Goal: Transaction & Acquisition: Book appointment/travel/reservation

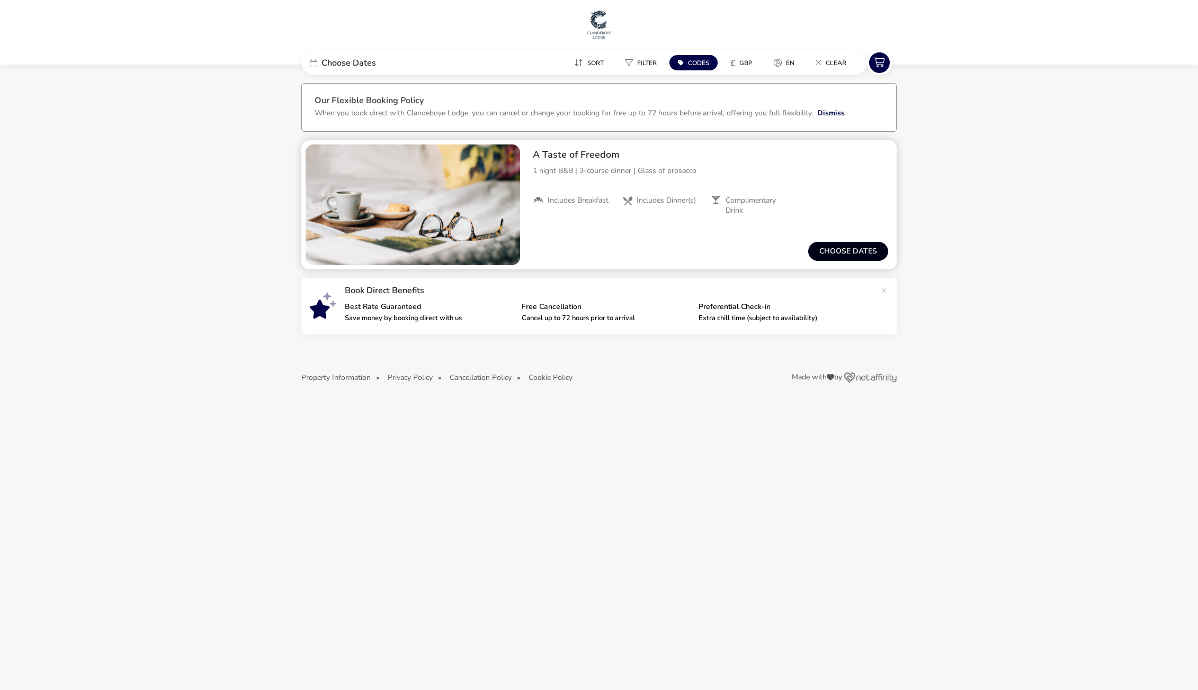
click at [847, 250] on button "Choose dates" at bounding box center [848, 251] width 80 height 19
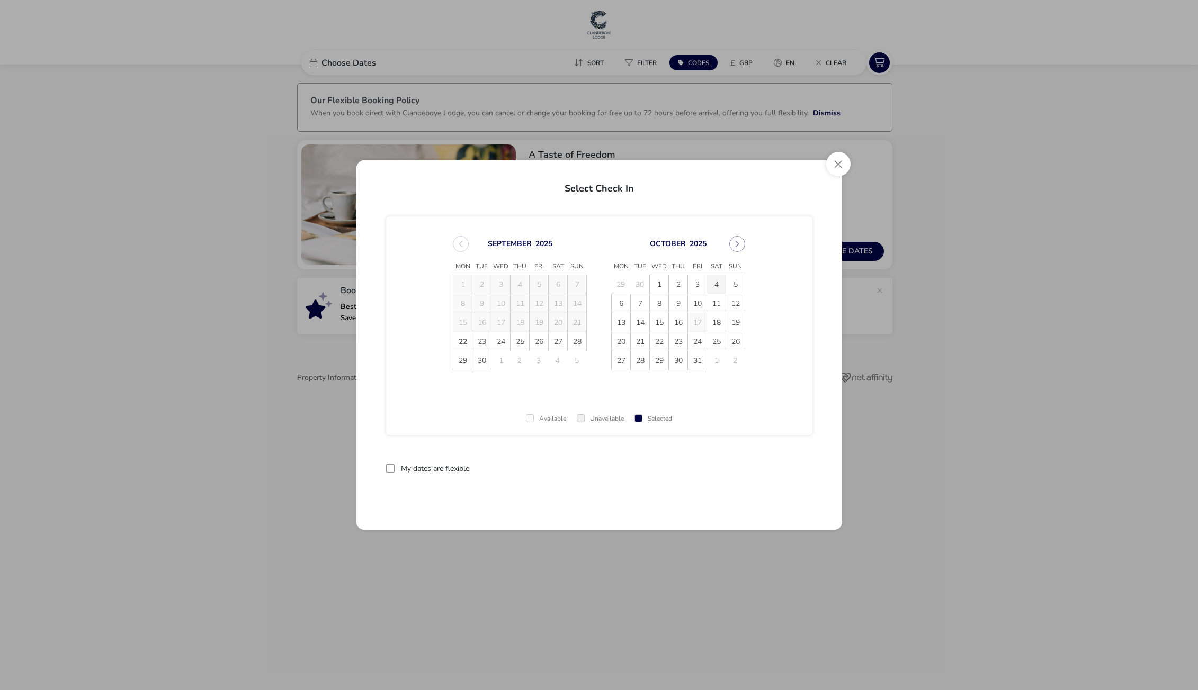
click at [714, 284] on span "4" at bounding box center [716, 284] width 19 height 19
click at [733, 285] on span "5" at bounding box center [735, 284] width 19 height 19
click at [776, 470] on button "Apply Dates" at bounding box center [780, 468] width 65 height 25
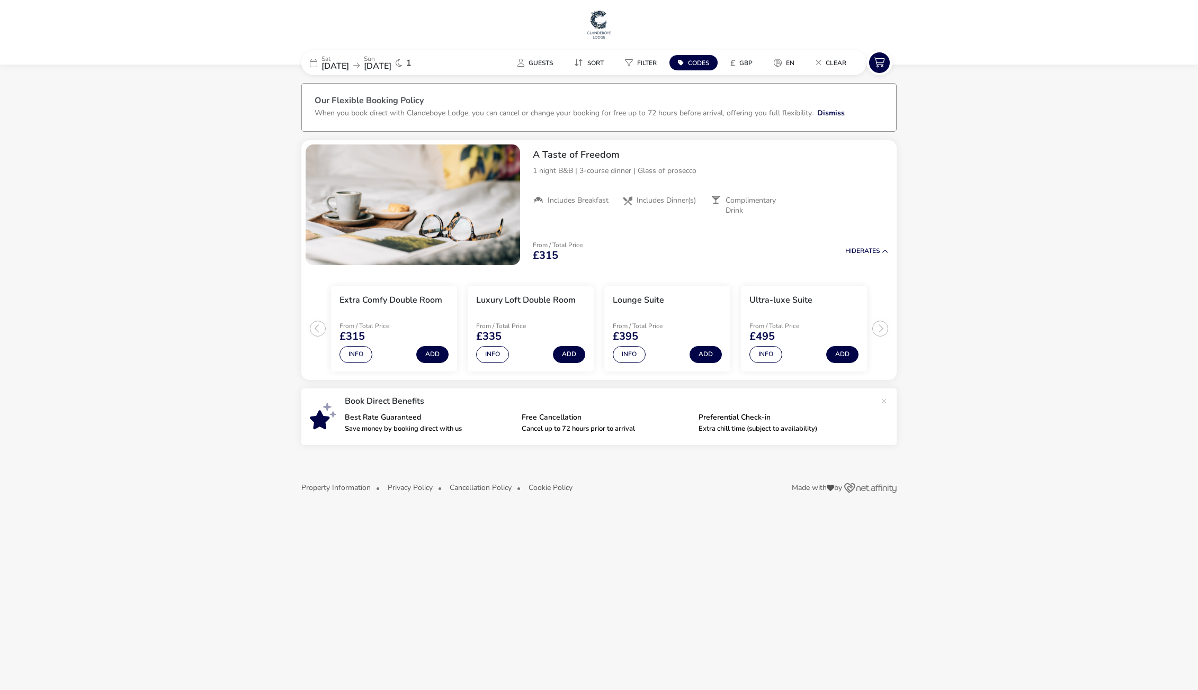
click at [346, 69] on span "[DATE]" at bounding box center [335, 66] width 28 height 12
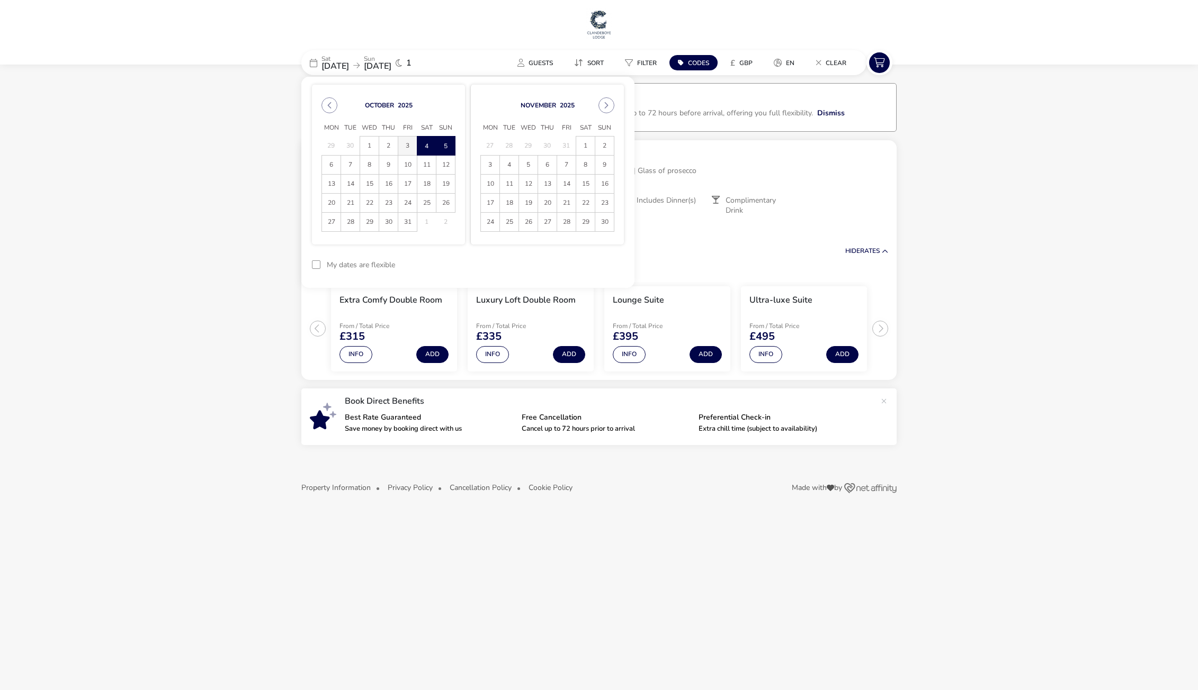
click at [409, 145] on span "3" at bounding box center [407, 146] width 19 height 19
click at [422, 144] on span "4" at bounding box center [426, 146] width 19 height 19
click at [587, 267] on button "Apply Dates" at bounding box center [591, 265] width 65 height 25
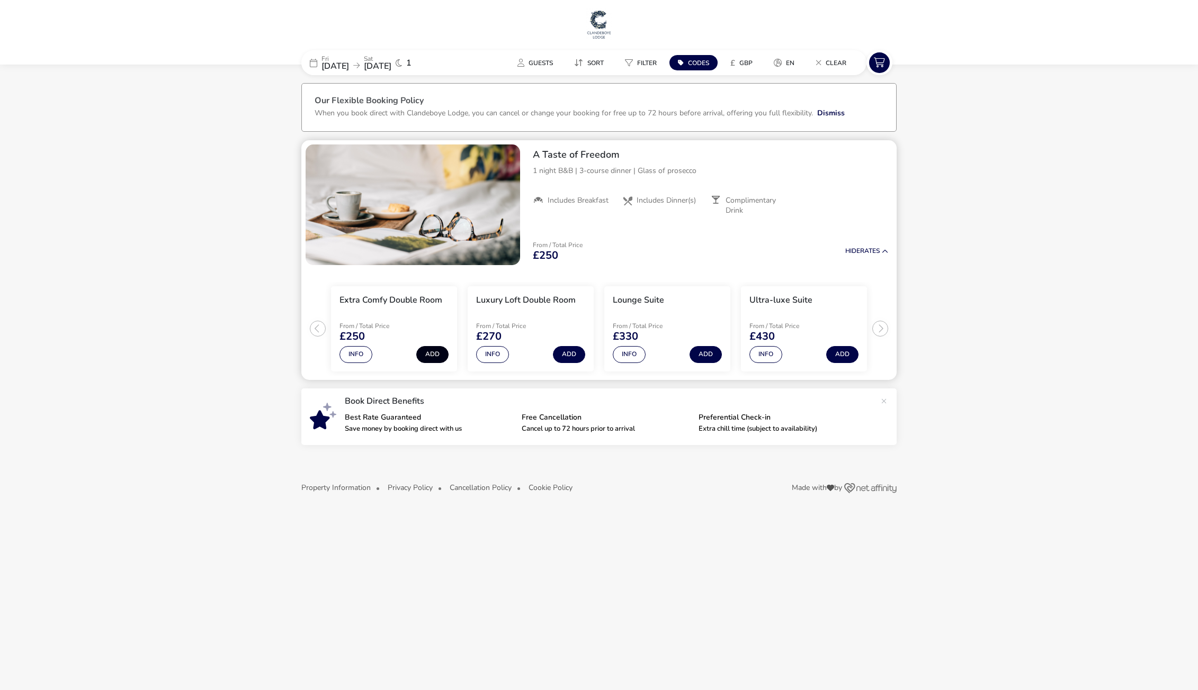
click at [433, 355] on button "Add" at bounding box center [432, 354] width 32 height 17
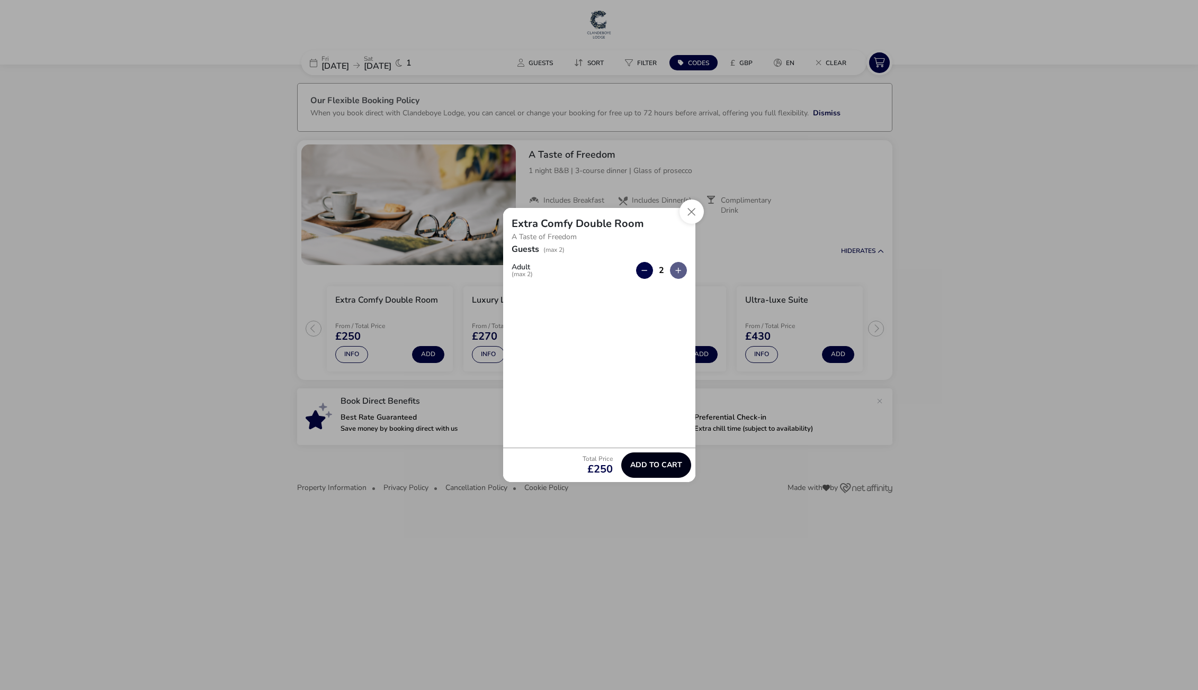
click at [650, 465] on span "Add to cart" at bounding box center [656, 465] width 52 height 8
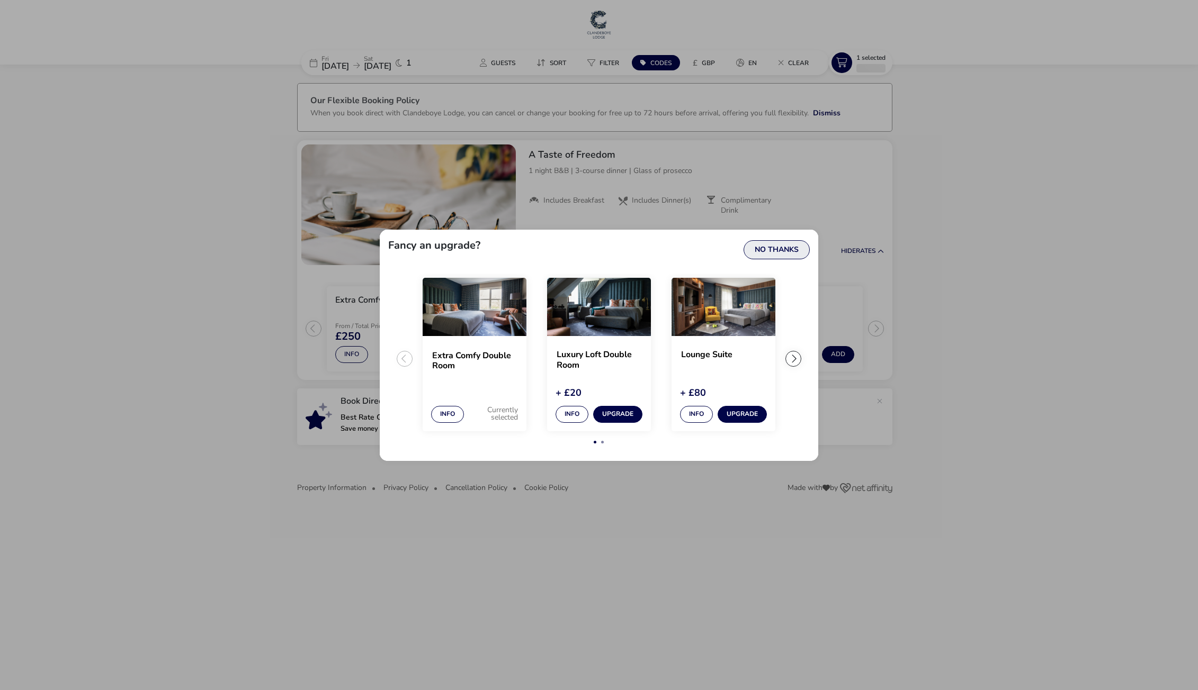
click at [766, 247] on button "No Thanks" at bounding box center [776, 249] width 66 height 19
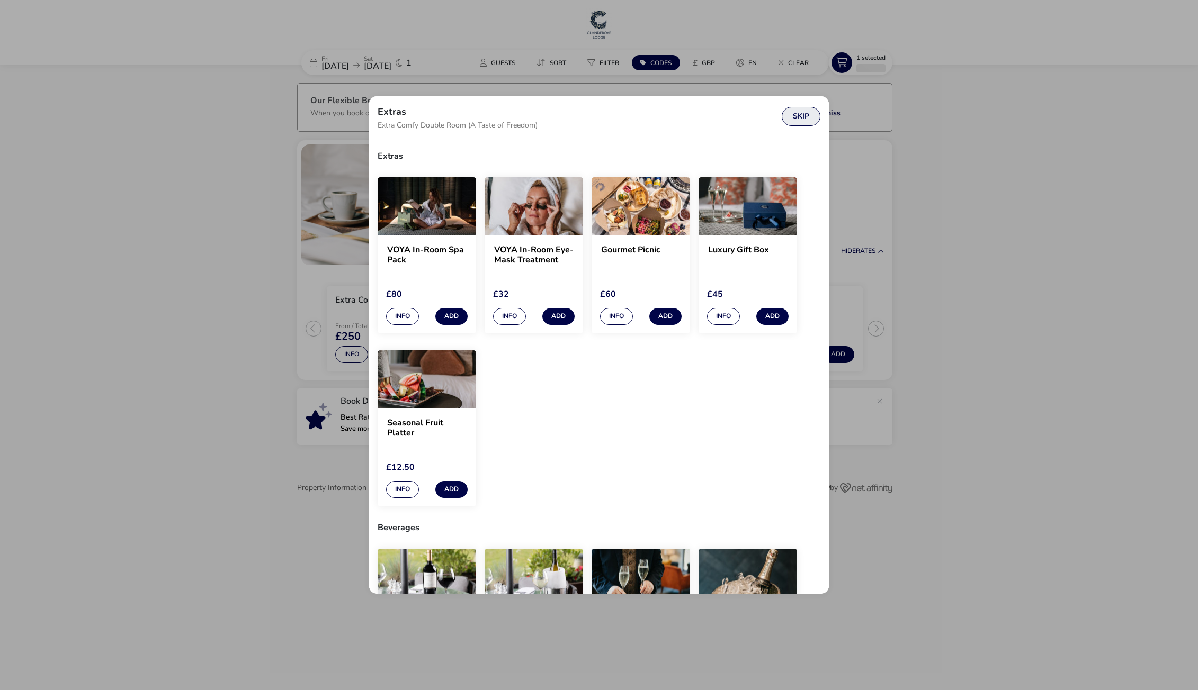
click at [801, 115] on button "Skip" at bounding box center [800, 116] width 39 height 19
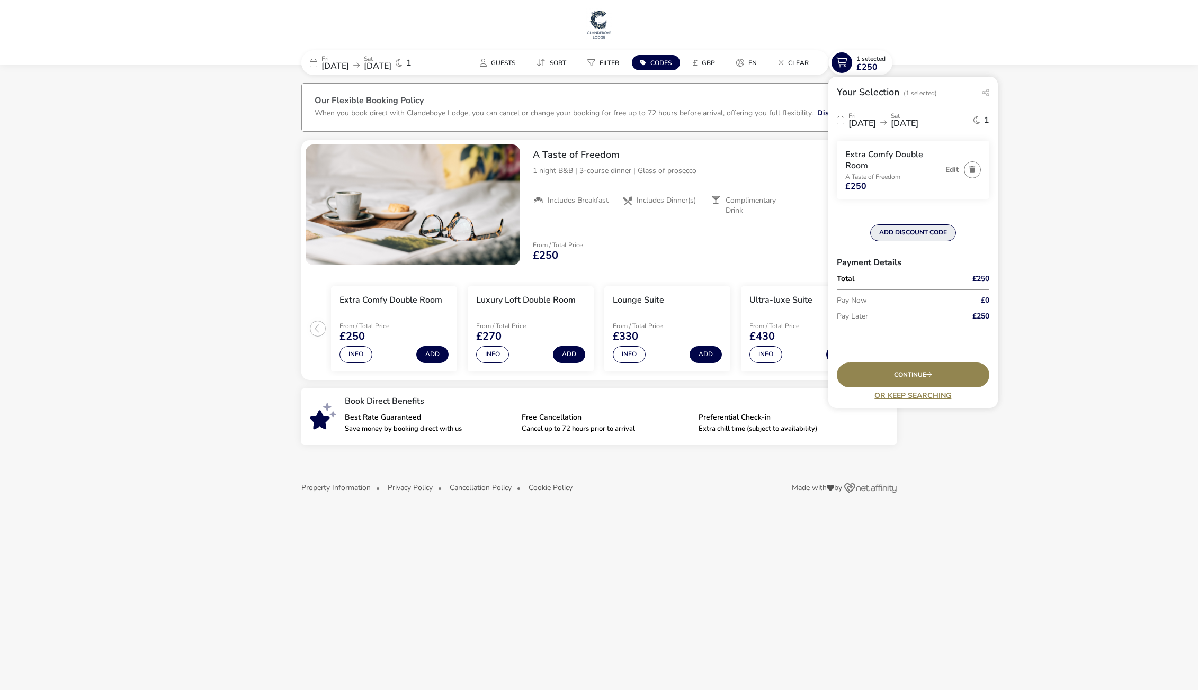
click at [906, 229] on button "ADD DISCOUNT CODE" at bounding box center [913, 232] width 86 height 17
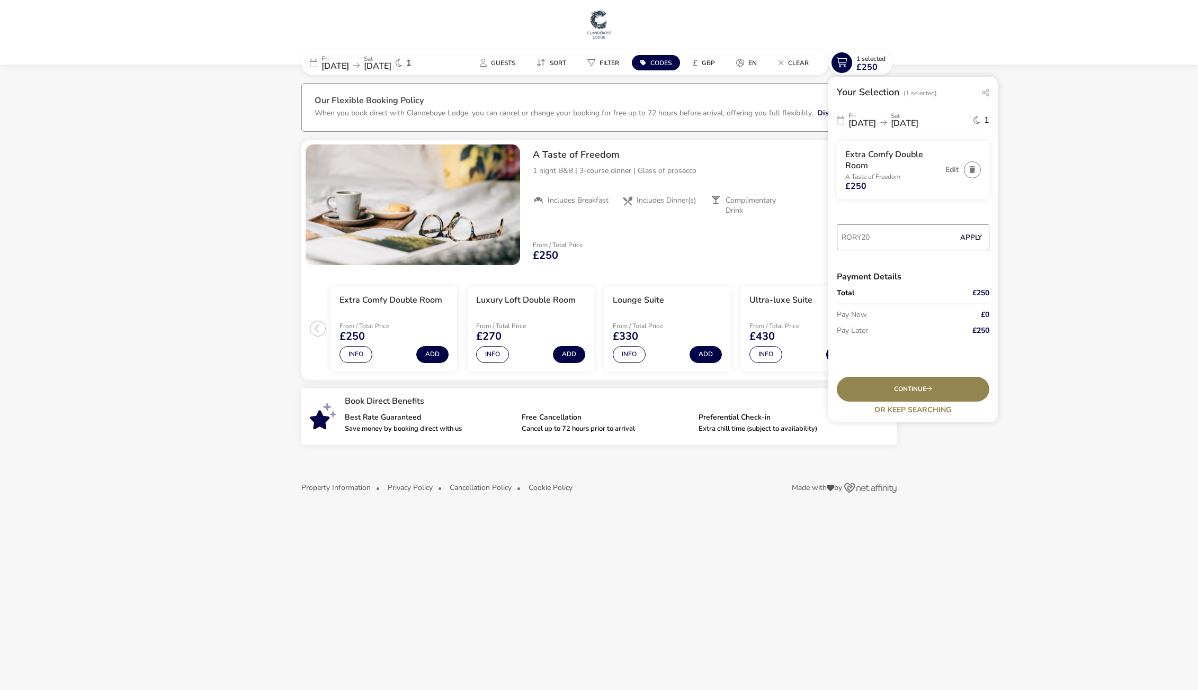
type input "RORY20"
click at [966, 233] on button "Apply" at bounding box center [971, 238] width 32 height 22
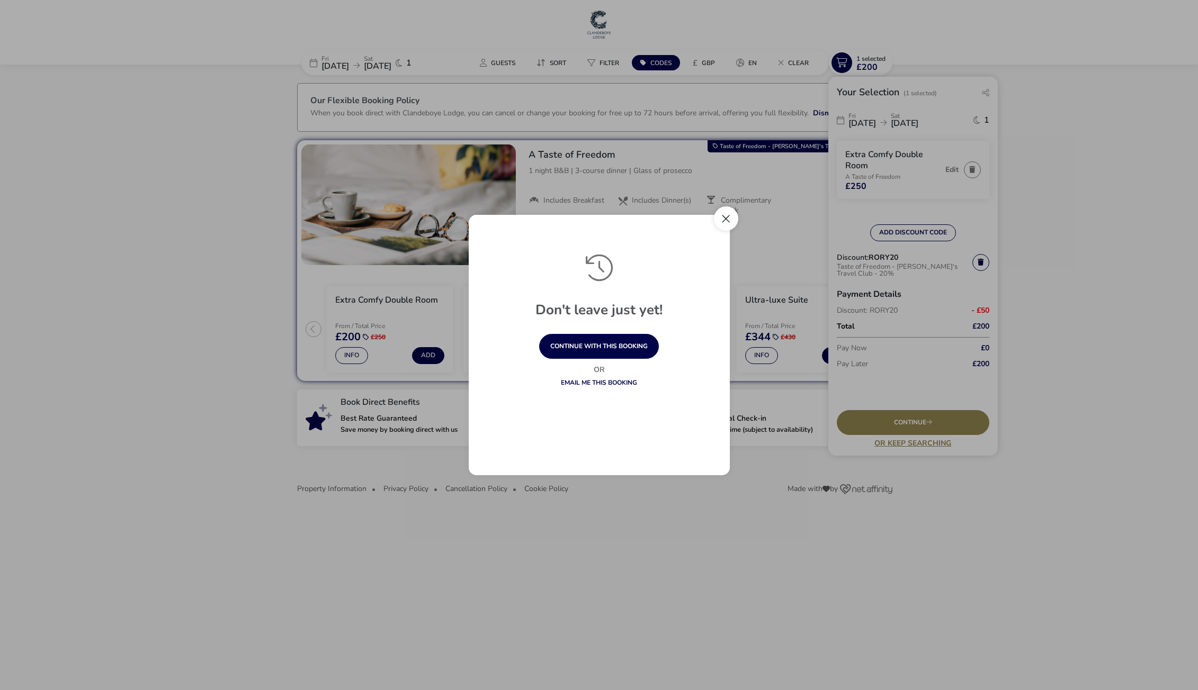
click at [728, 214] on button "Close" at bounding box center [726, 218] width 24 height 24
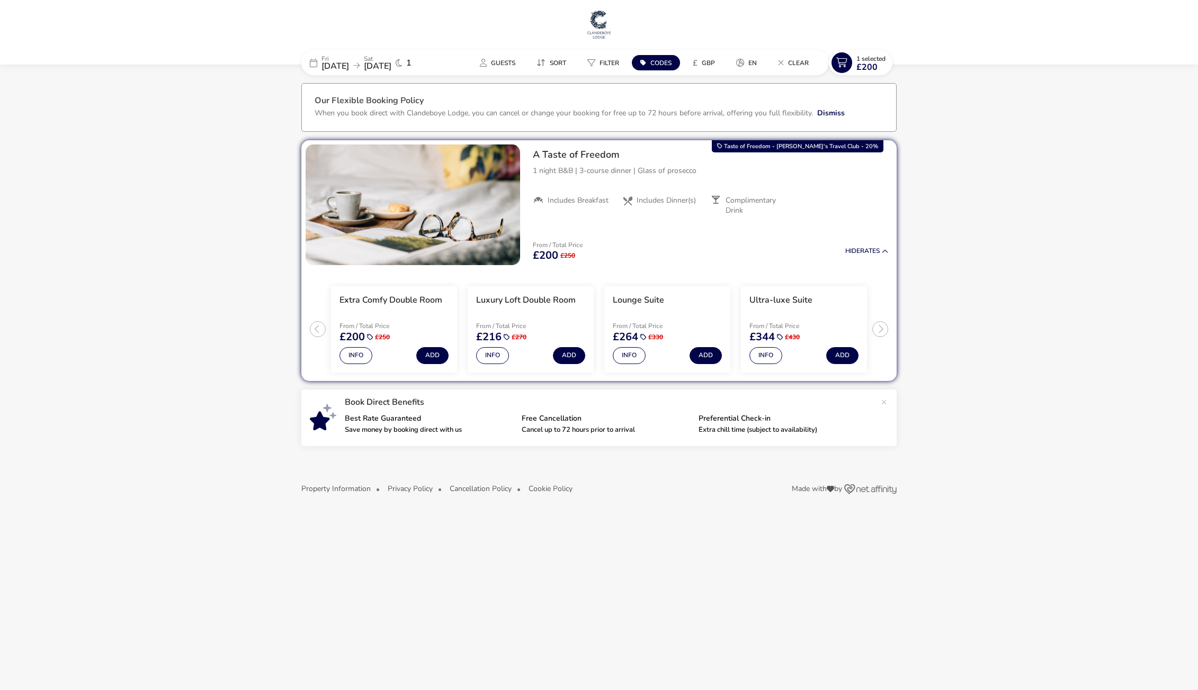
click at [600, 20] on img at bounding box center [599, 24] width 26 height 32
